Goal: Obtain resource: Download file/media

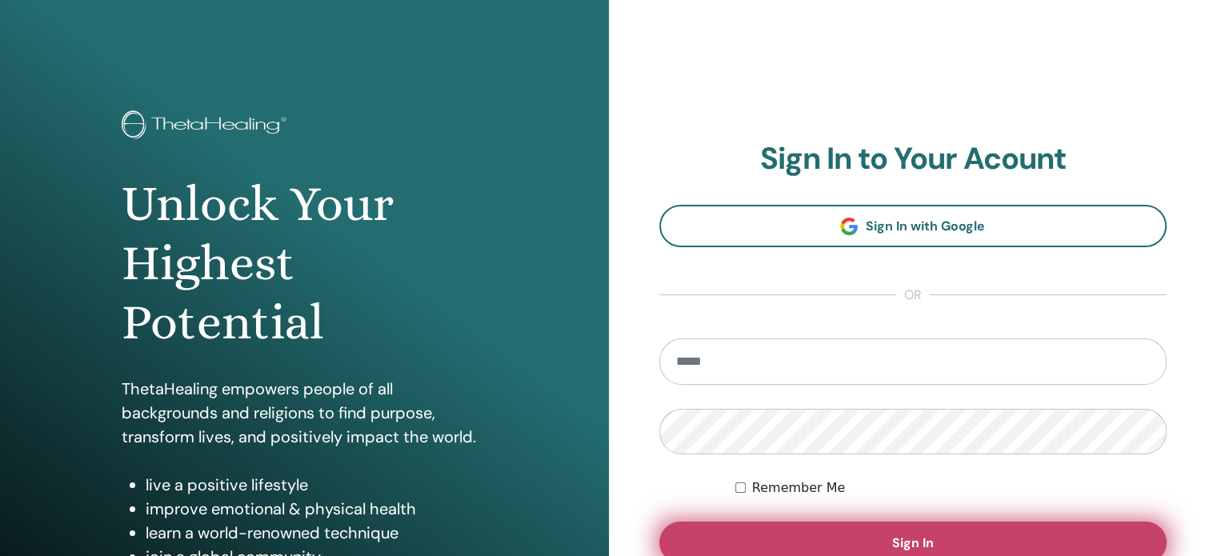
type input "**********"
click at [782, 534] on button "Sign In" at bounding box center [913, 543] width 508 height 42
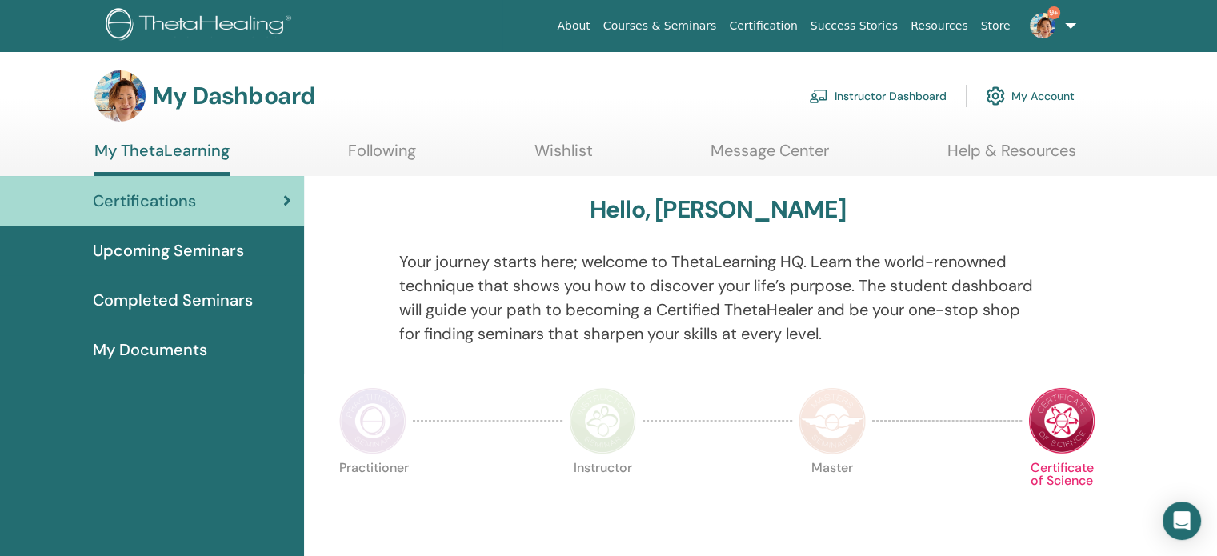
click at [880, 94] on link "Instructor Dashboard" at bounding box center [878, 95] width 138 height 35
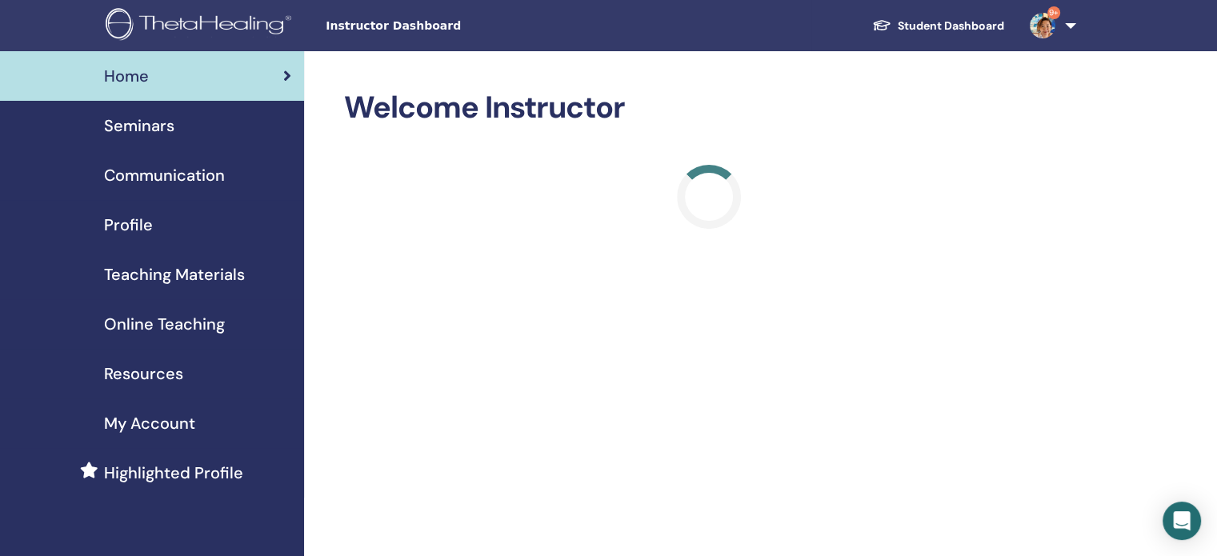
click at [126, 276] on span "Teaching Materials" at bounding box center [174, 274] width 141 height 24
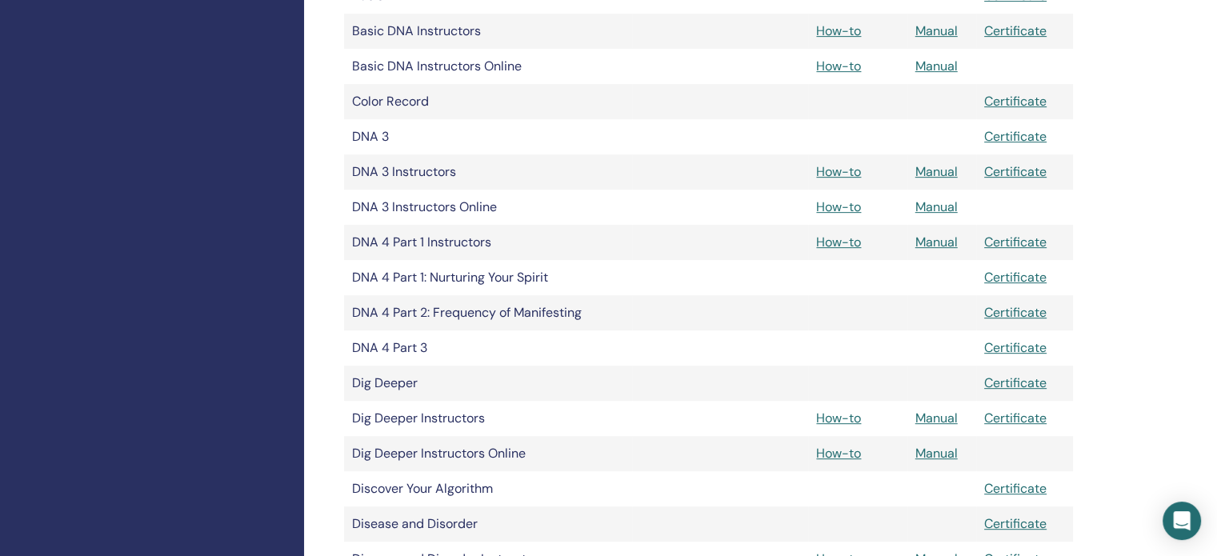
scroll to position [720, 0]
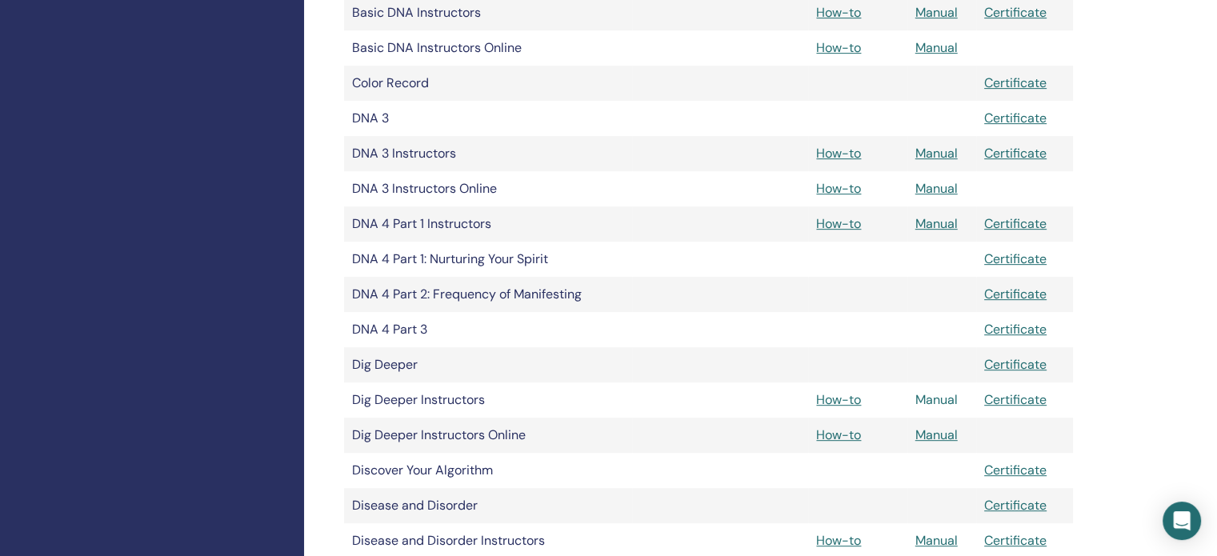
click at [935, 403] on link "Manual" at bounding box center [937, 399] width 42 height 17
